Goal: Navigation & Orientation: Find specific page/section

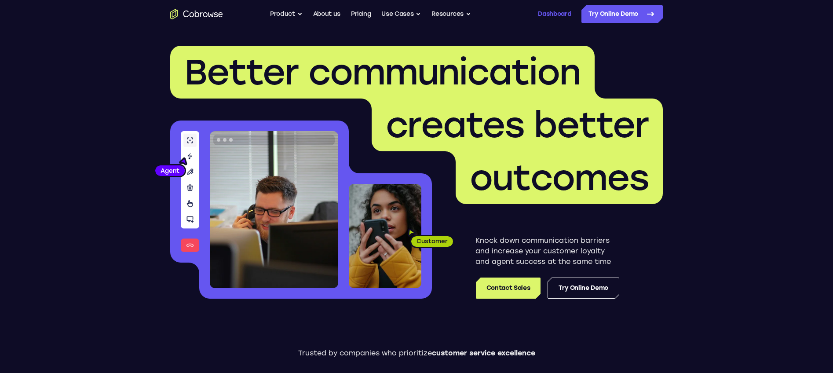
click at [558, 16] on link "Dashboard" at bounding box center [554, 14] width 33 height 18
drag, startPoint x: 536, startPoint y: 14, endPoint x: 545, endPoint y: 15, distance: 8.8
click at [536, 14] on div "Dashboard / Register" at bounding box center [544, 14] width 53 height 18
click at [550, 15] on link "Dashboard" at bounding box center [554, 14] width 33 height 18
click at [554, 14] on link "Dashboard" at bounding box center [554, 14] width 33 height 18
